Goal: Task Accomplishment & Management: Manage account settings

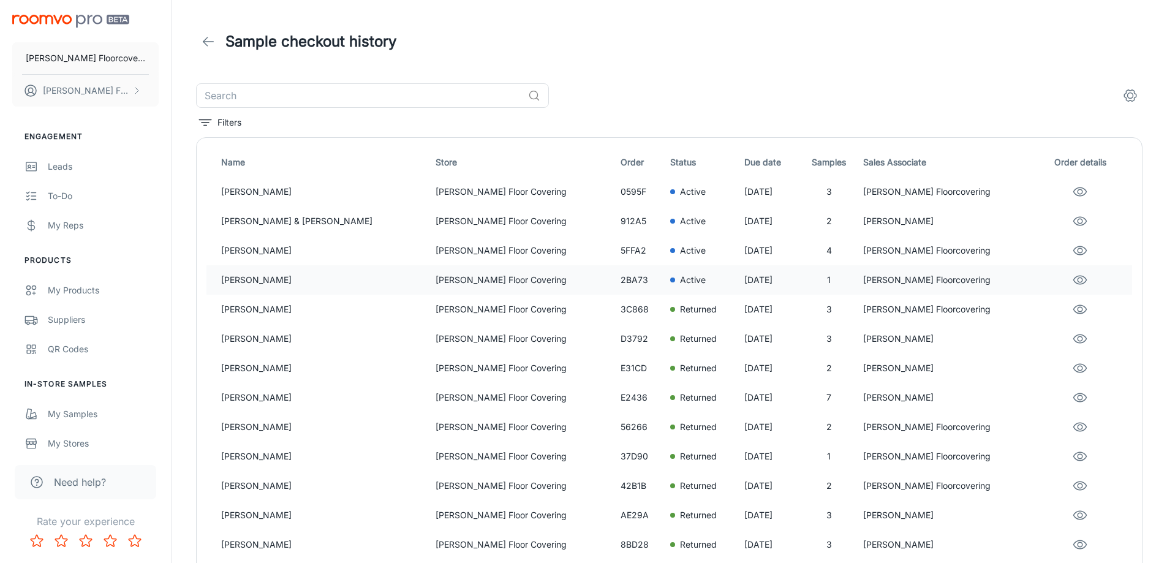
click at [278, 281] on p "[PERSON_NAME]" at bounding box center [323, 279] width 205 height 13
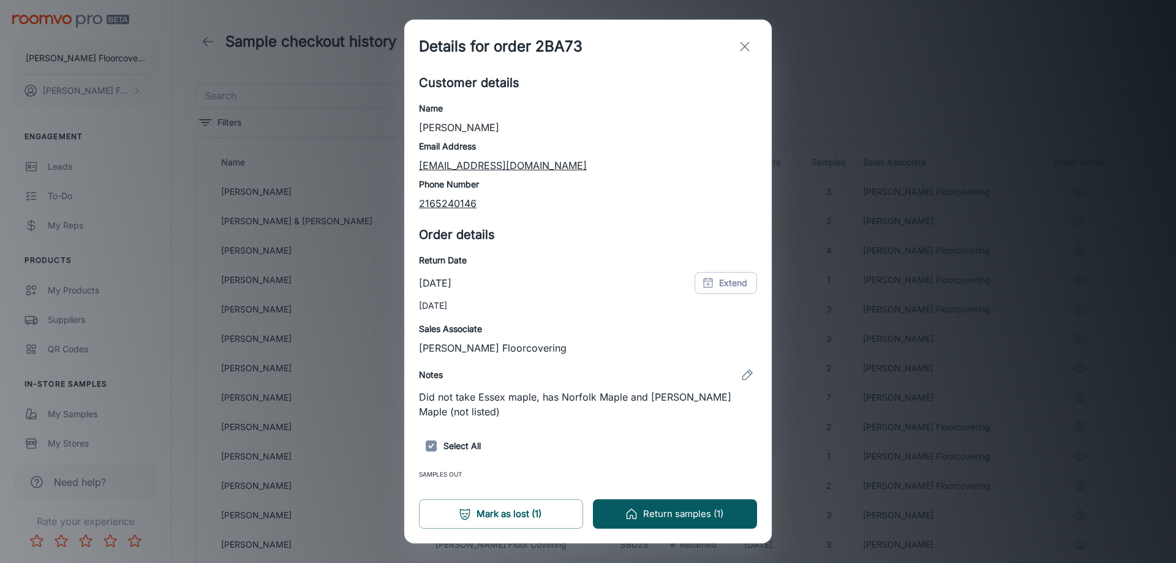
click at [747, 44] on line "exit" at bounding box center [745, 46] width 9 height 9
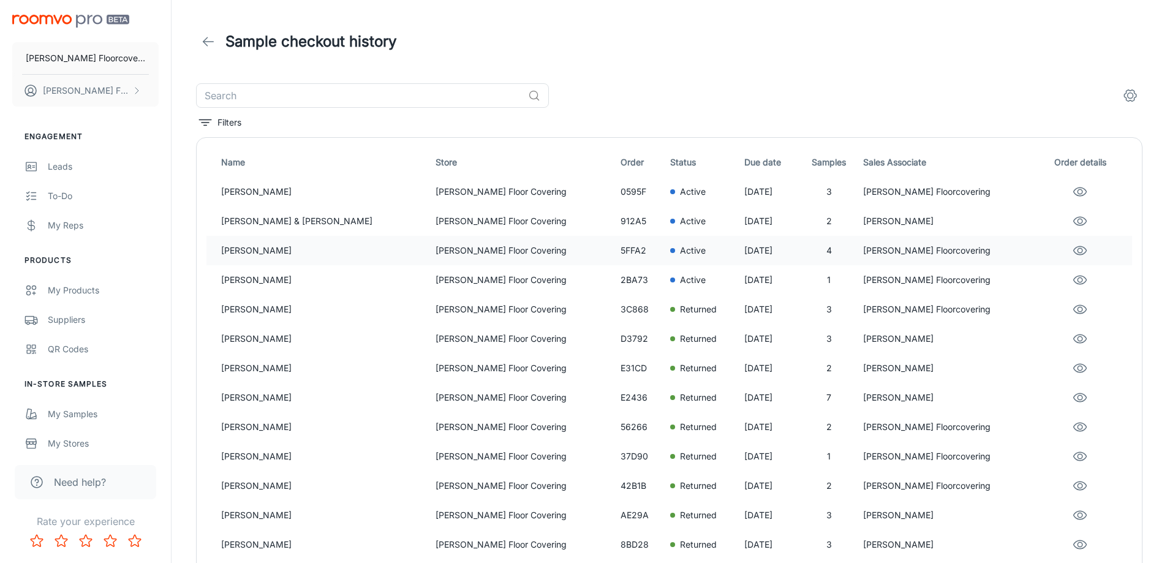
click at [436, 252] on p "[PERSON_NAME] Floor Covering" at bounding box center [523, 250] width 175 height 13
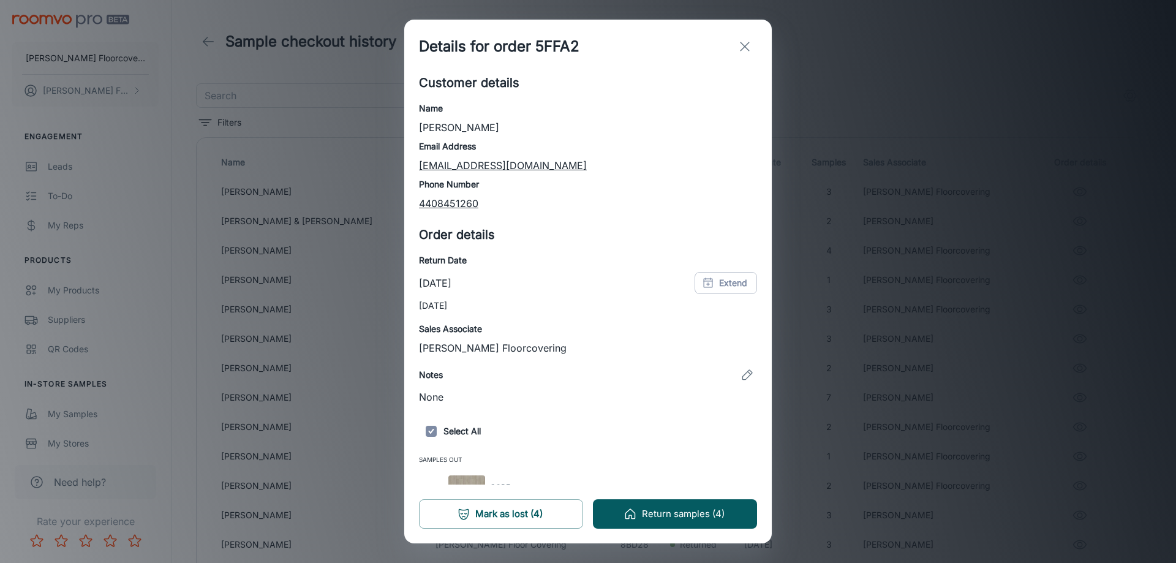
scroll to position [153, 0]
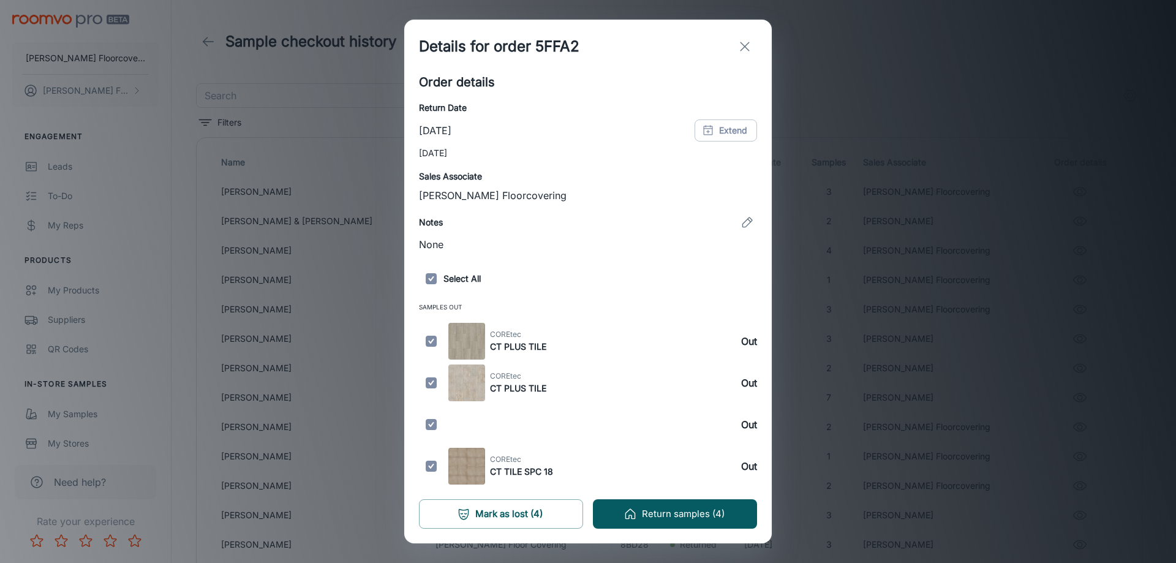
click at [749, 44] on icon "exit" at bounding box center [745, 46] width 15 height 15
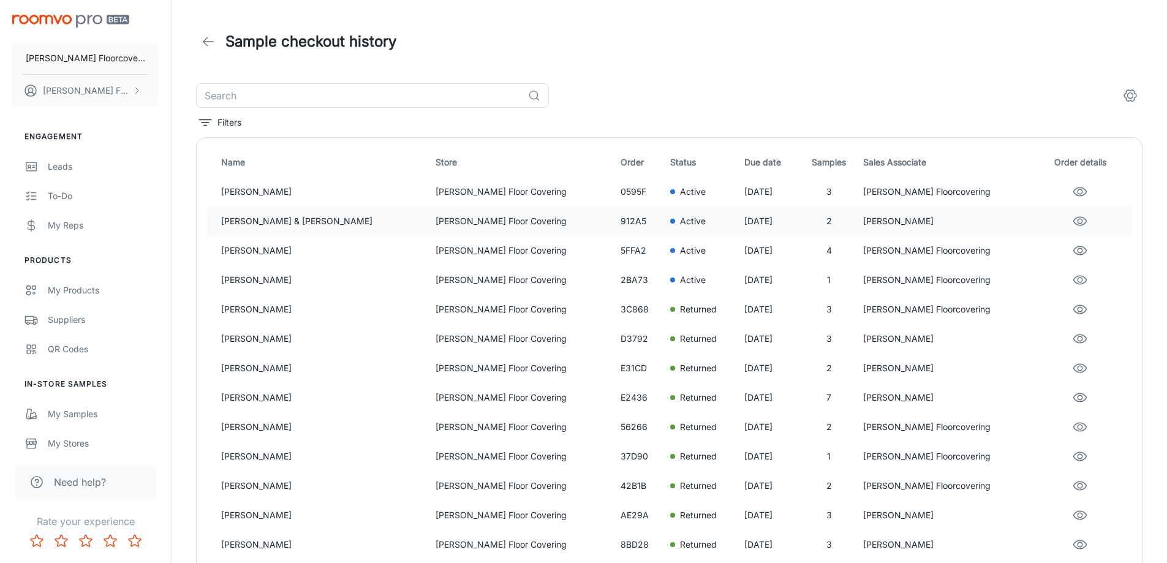
click at [436, 223] on p "[PERSON_NAME] Floor Covering" at bounding box center [523, 220] width 175 height 13
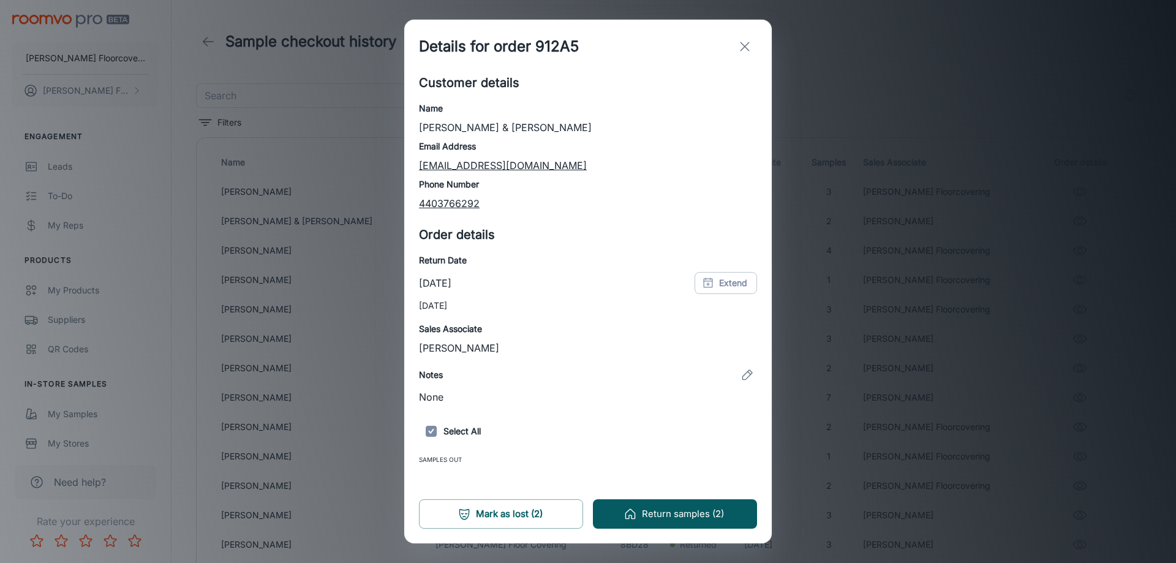
scroll to position [69, 0]
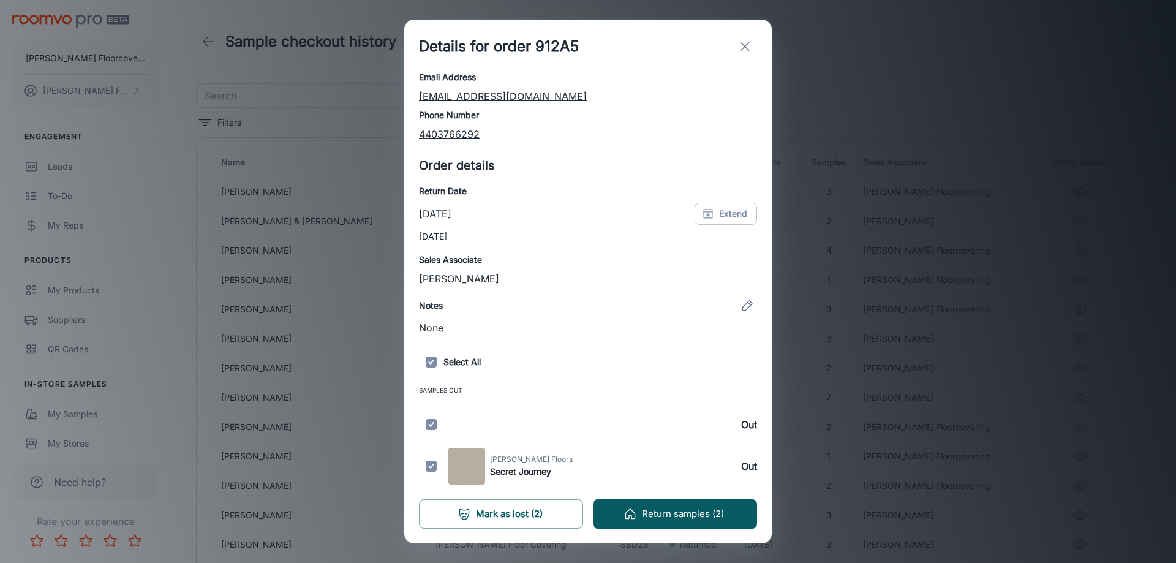
click at [748, 43] on line "exit" at bounding box center [745, 46] width 9 height 9
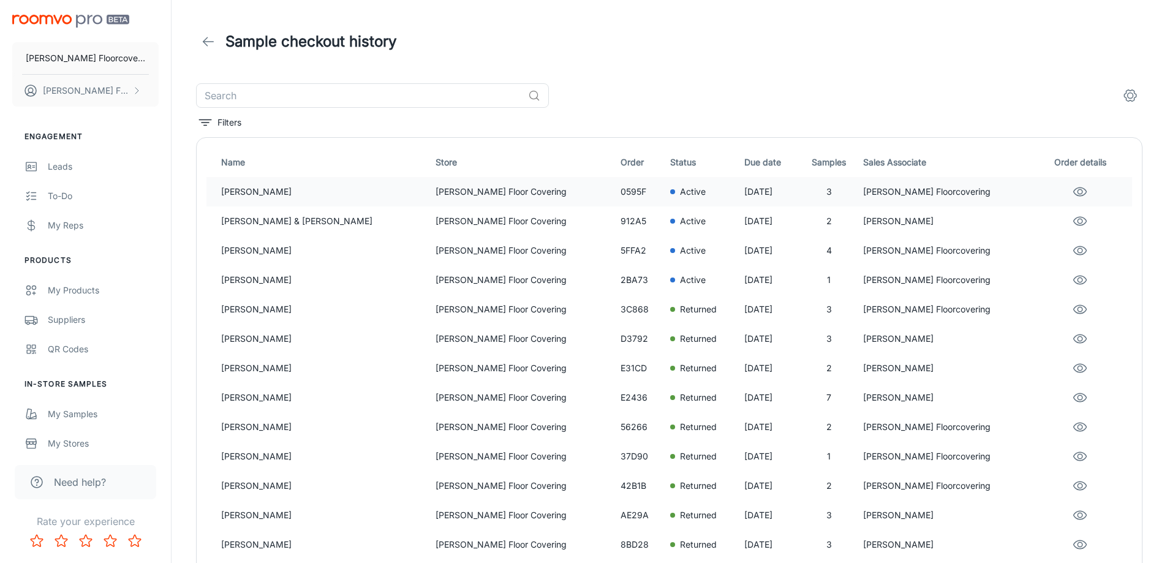
click at [263, 194] on p "[PERSON_NAME]" at bounding box center [323, 191] width 205 height 13
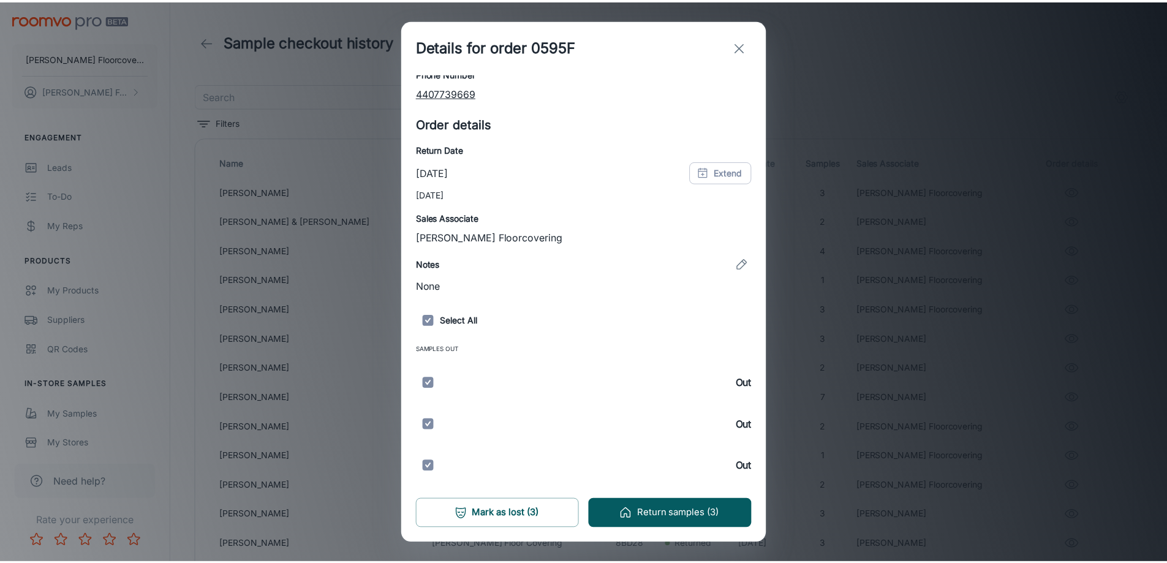
scroll to position [0, 0]
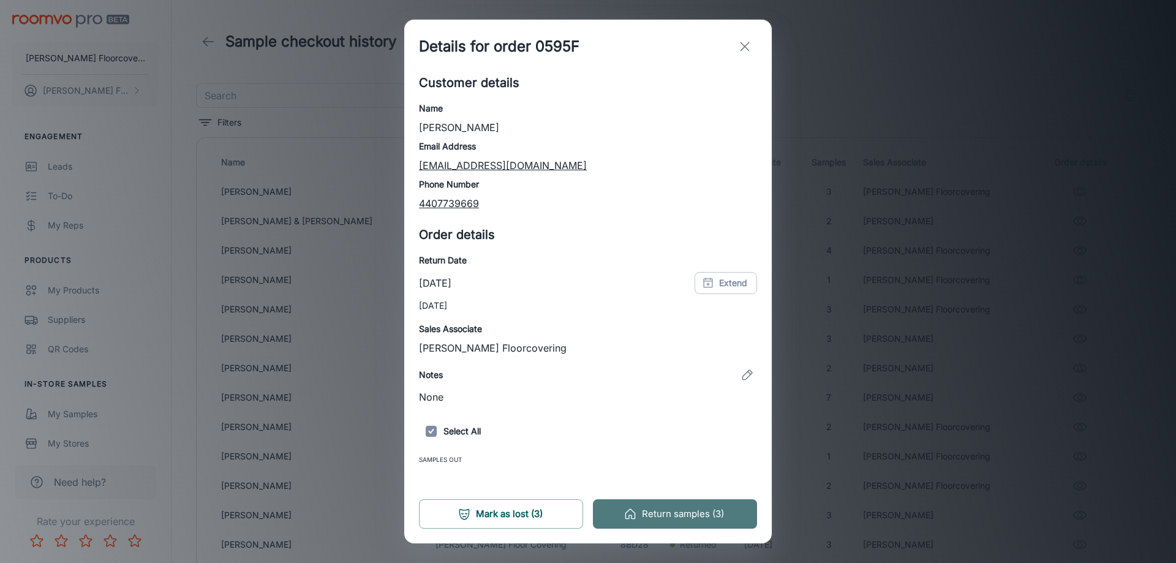
click at [693, 515] on button "Return samples (3)" at bounding box center [675, 513] width 164 height 29
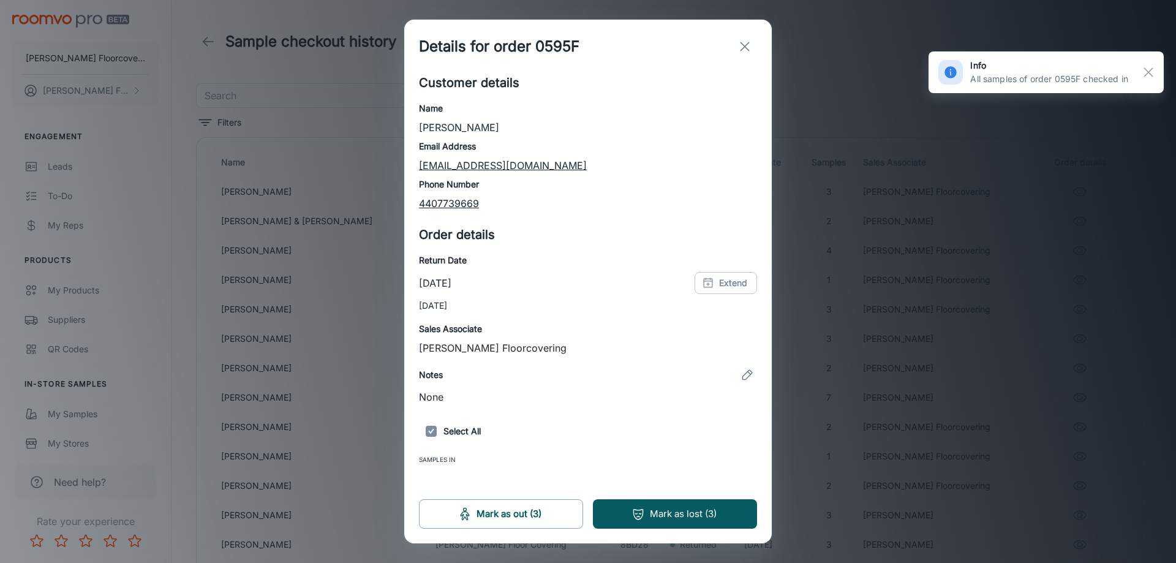
click at [741, 48] on icon "exit" at bounding box center [745, 46] width 15 height 15
